Goal: Navigation & Orientation: Find specific page/section

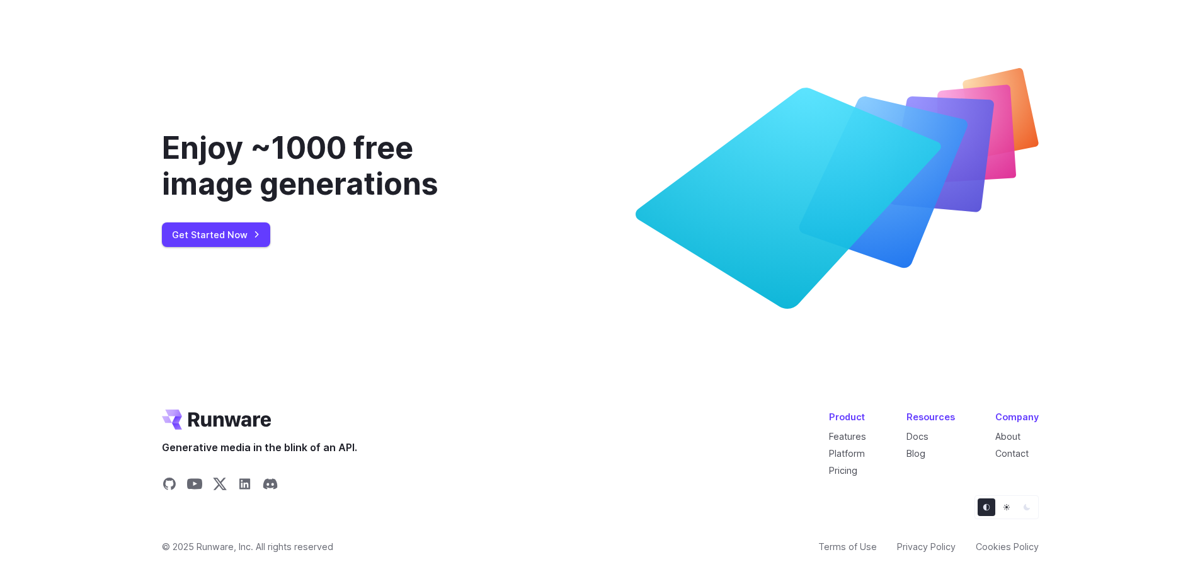
scroll to position [4736, 0]
click at [1015, 435] on link "About" at bounding box center [1007, 436] width 25 height 11
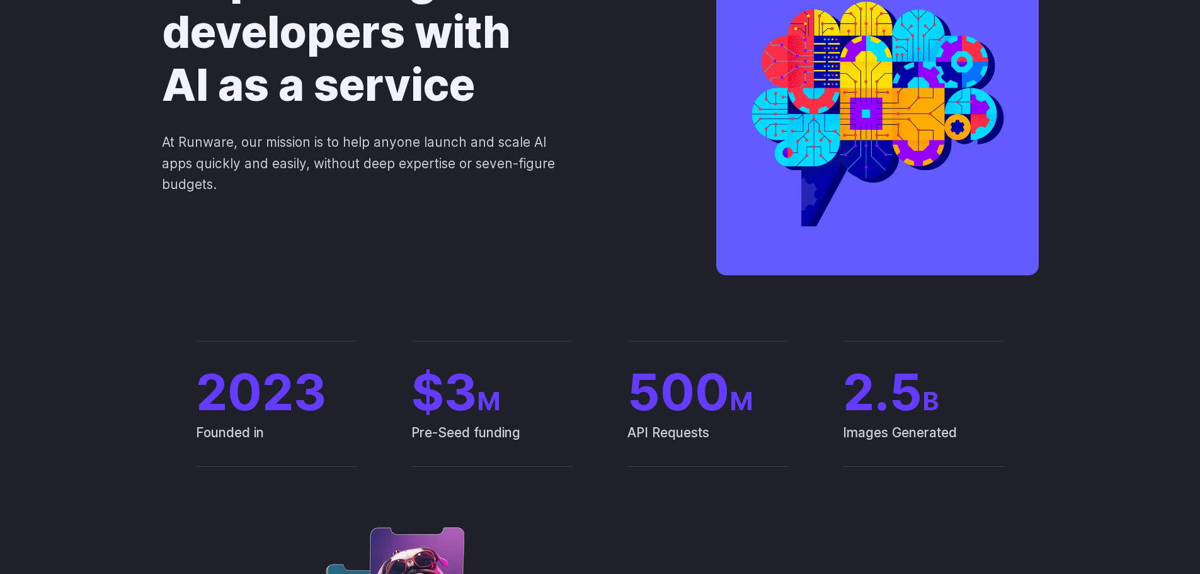
scroll to position [126, 0]
